Goal: Find specific fact: Find specific fact

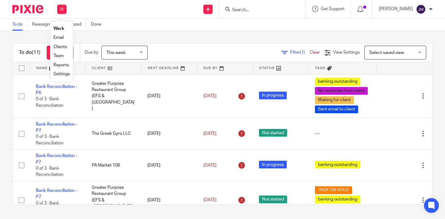
click at [60, 45] on link "Clients" at bounding box center [60, 47] width 14 height 4
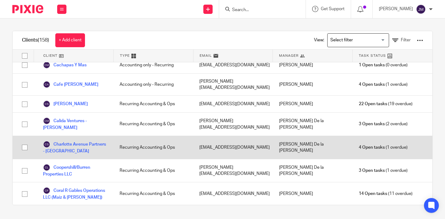
scroll to position [117, 0]
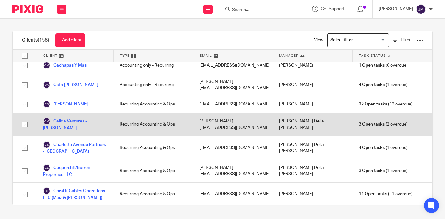
click at [79, 118] on link "Calida Ventures - [PERSON_NAME]" at bounding box center [75, 125] width 64 height 14
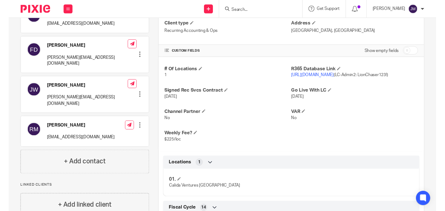
scroll to position [224, 0]
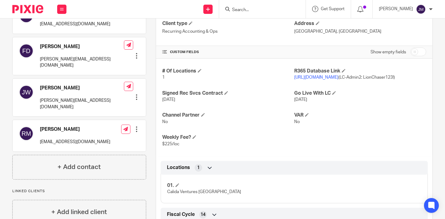
click at [370, 76] on span "https://calida76.restaurant365.com (LC-Admin2: LionChaser123!)" at bounding box center [344, 77] width 101 height 4
click at [384, 77] on span "https://calida76.restaurant365.com (LC-Admin2: LionChaser123!)" at bounding box center [344, 77] width 101 height 4
drag, startPoint x: 386, startPoint y: 77, endPoint x: 365, endPoint y: 76, distance: 21.3
click at [365, 76] on span "https://calida76.restaurant365.com (LC-Admin2: LionChaser123!)" at bounding box center [344, 77] width 101 height 4
copy span "LC-Admin2"
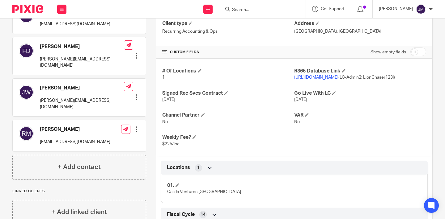
click at [395, 78] on span "https://calida76.restaurant365.com (LC-Admin2: LionChaser123!)" at bounding box center [344, 77] width 101 height 4
drag, startPoint x: 389, startPoint y: 77, endPoint x: 418, endPoint y: 77, distance: 29.4
click at [395, 77] on span "https://calida76.restaurant365.com (LC-Admin2: LionChaser123!)" at bounding box center [344, 77] width 101 height 4
drag, startPoint x: 420, startPoint y: 78, endPoint x: 388, endPoint y: 77, distance: 31.2
click at [388, 77] on span "https://calida76.restaurant365.com (LC-Admin2: LionChaser123!)" at bounding box center [344, 77] width 101 height 4
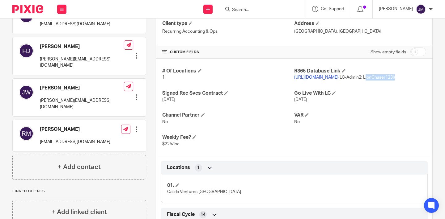
copy span "LionChaser123!"
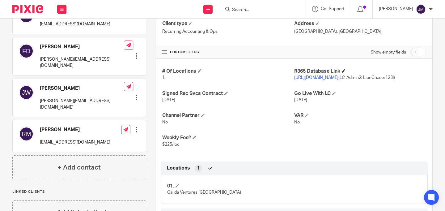
click at [389, 70] on h4 "R365 Database Link" at bounding box center [360, 71] width 132 height 6
drag, startPoint x: 385, startPoint y: 78, endPoint x: 364, endPoint y: 78, distance: 21.3
click at [364, 78] on span "https://calida76.restaurant365.com (LC-Admin2: LionChaser123!)" at bounding box center [344, 77] width 101 height 4
copy span "LC-Admin2"
click at [390, 112] on h4 "VAR" at bounding box center [360, 115] width 132 height 6
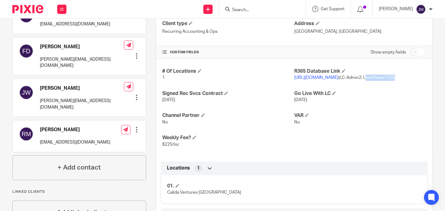
drag, startPoint x: 388, startPoint y: 77, endPoint x: 419, endPoint y: 77, distance: 30.6
click at [395, 77] on span "https://calida76.restaurant365.com (LC-Admin2: LionChaser123!)" at bounding box center [344, 77] width 101 height 4
copy span "LionChaser123!"
